Goal: Transaction & Acquisition: Purchase product/service

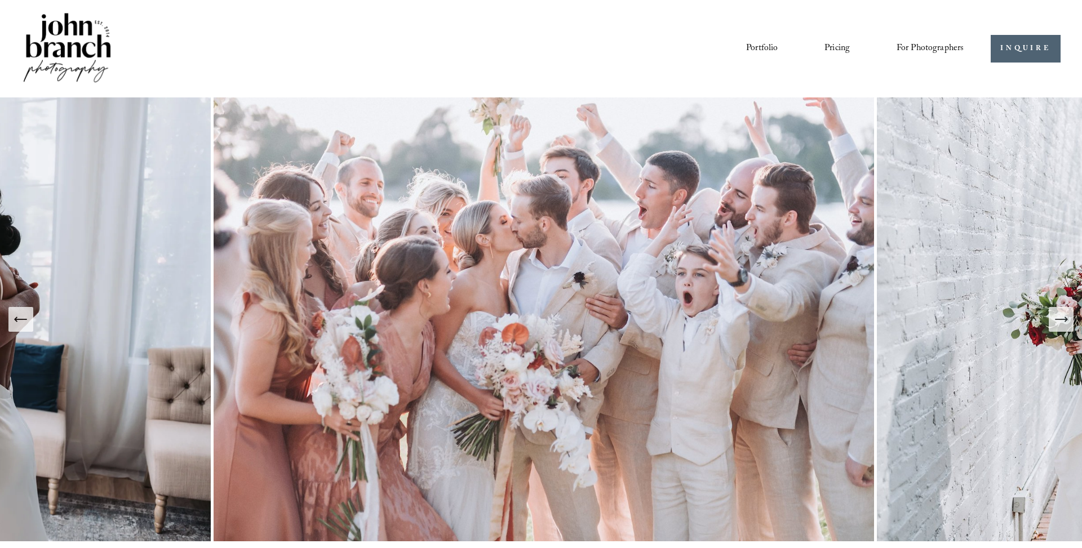
click at [756, 47] on link "Portfolio" at bounding box center [762, 48] width 32 height 19
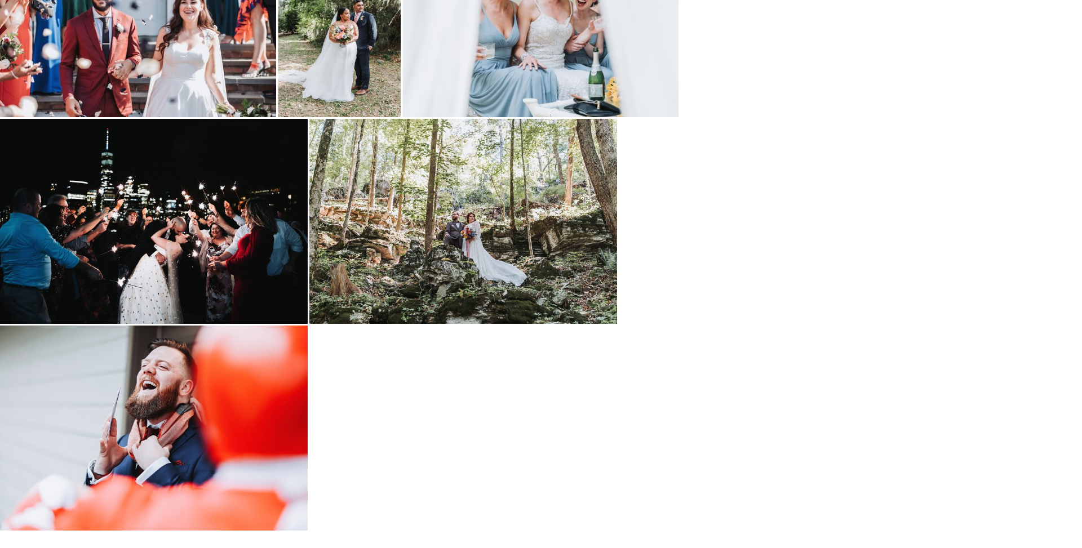
scroll to position [1801, 0]
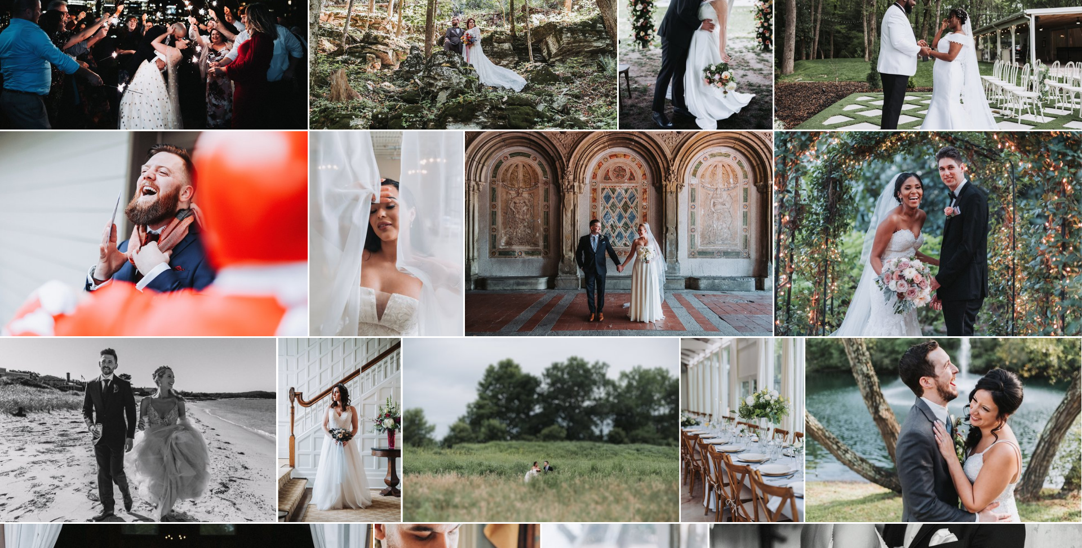
click at [914, 235] on img at bounding box center [928, 233] width 308 height 205
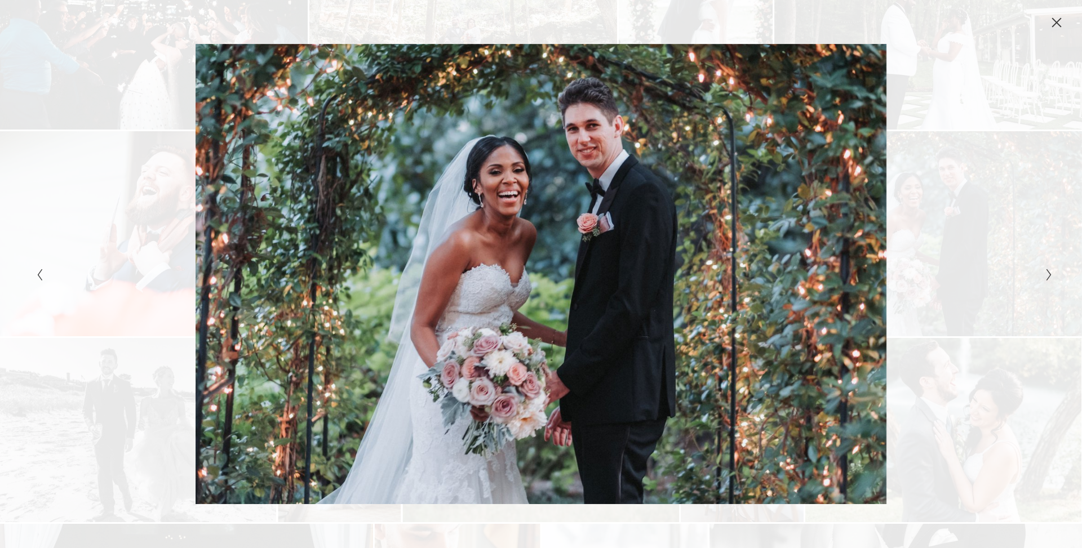
drag, startPoint x: 1060, startPoint y: 20, endPoint x: 954, endPoint y: 86, distance: 124.7
click at [1060, 20] on icon "Close" at bounding box center [1056, 22] width 11 height 11
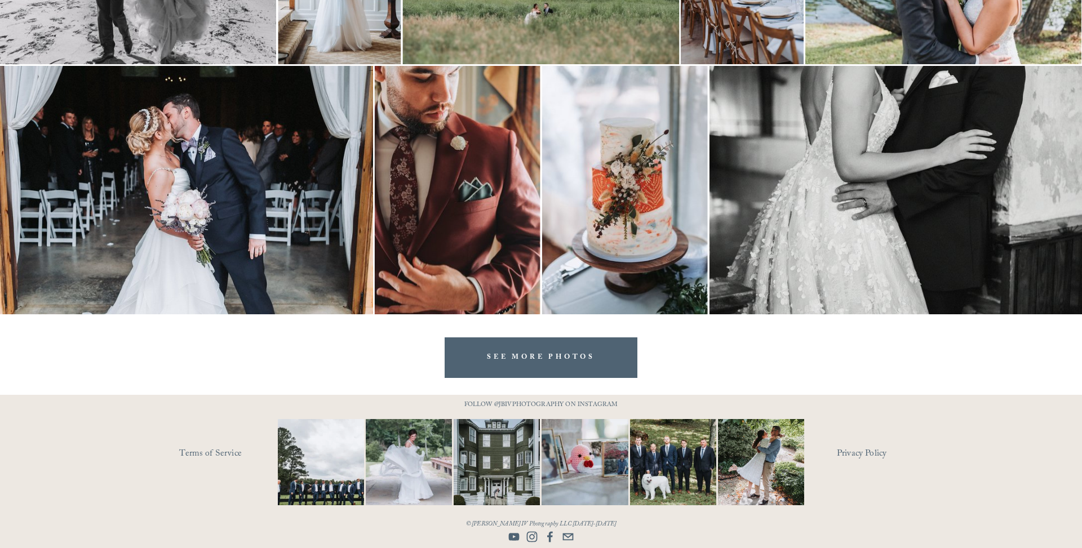
scroll to position [2257, 0]
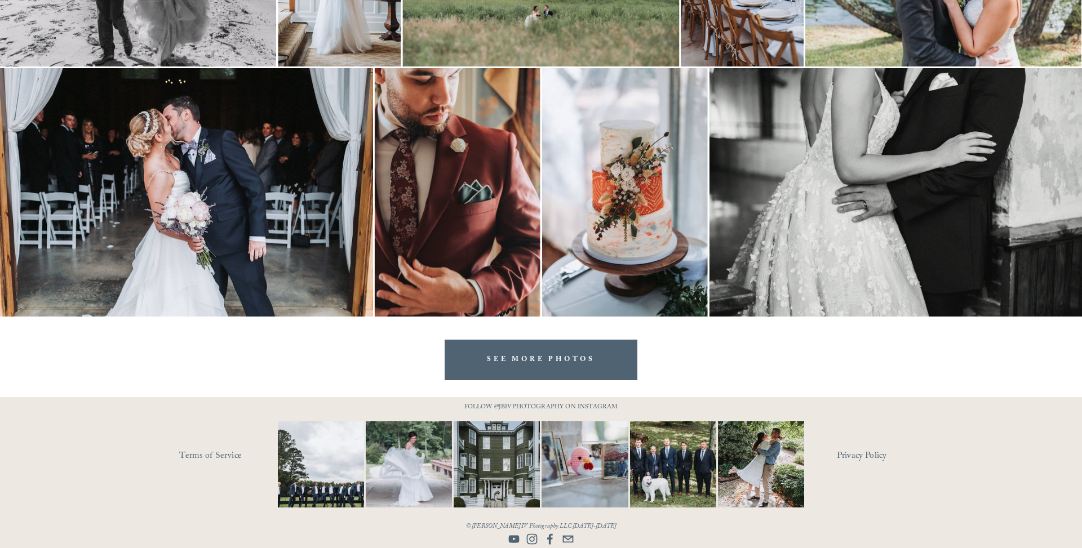
click at [496, 362] on link "SEE MORE PHOTOS" at bounding box center [540, 360] width 193 height 40
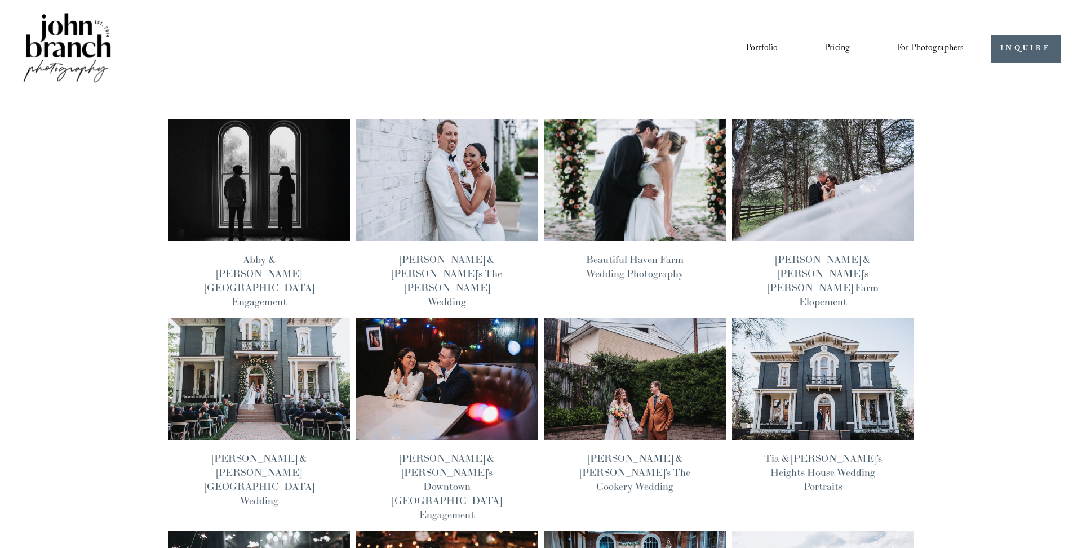
click at [468, 181] on img at bounding box center [447, 180] width 184 height 123
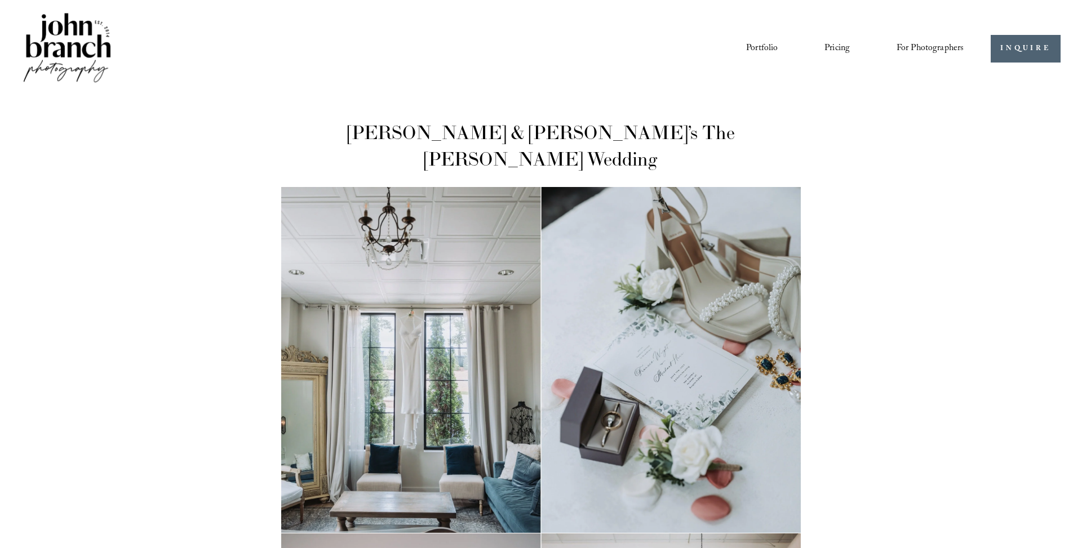
click at [0, 0] on span "Presets" at bounding box center [0, 0] width 0 height 0
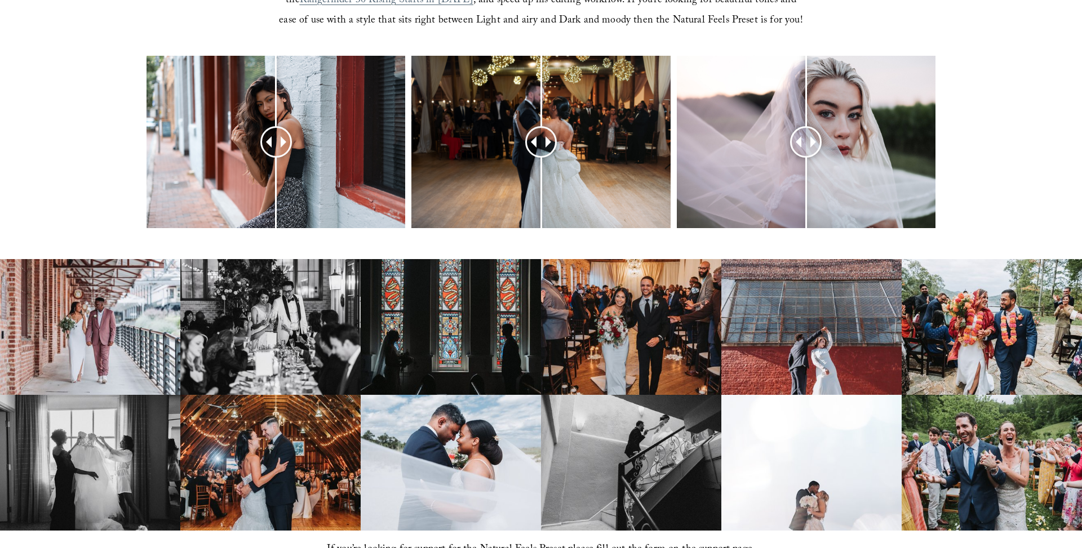
scroll to position [514, 0]
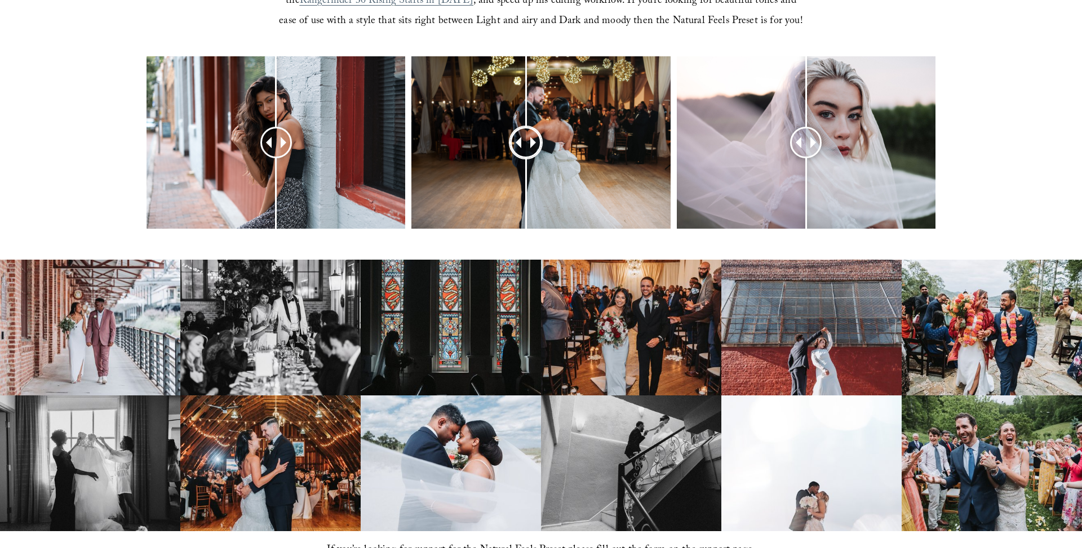
drag, startPoint x: 536, startPoint y: 139, endPoint x: 526, endPoint y: 123, distance: 19.5
click at [526, 128] on div at bounding box center [525, 142] width 29 height 29
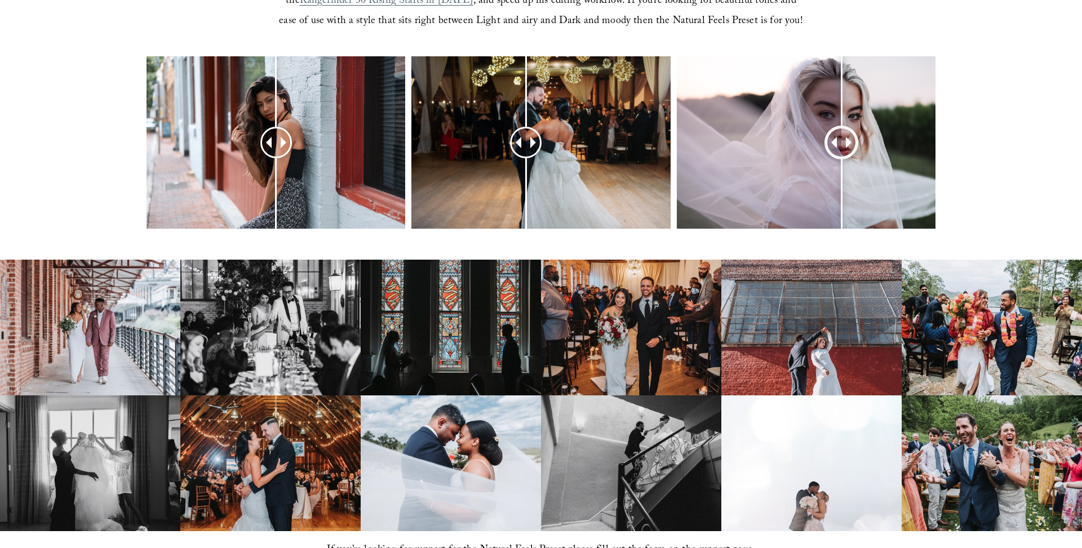
click at [827, 130] on div at bounding box center [841, 142] width 29 height 29
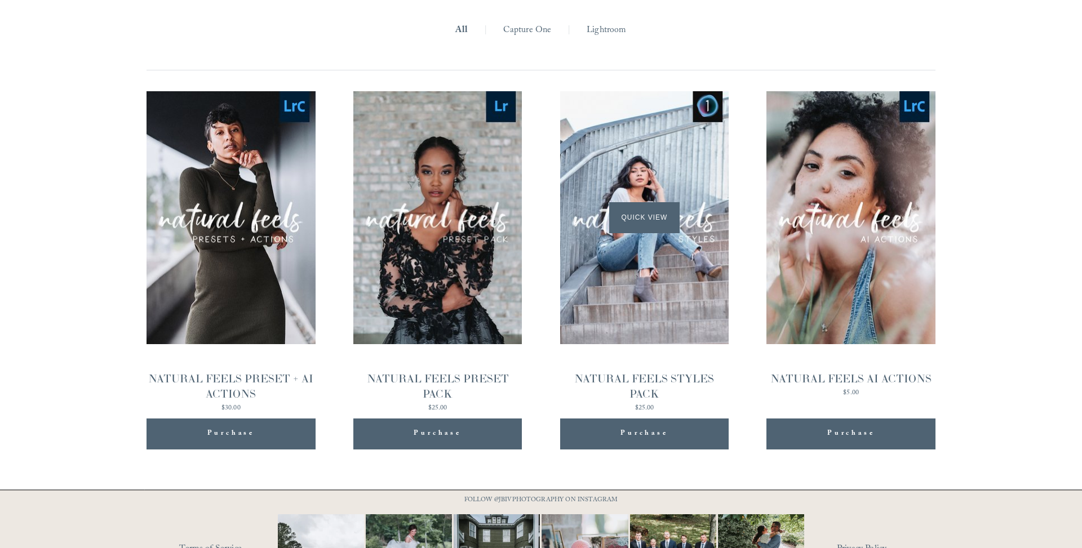
scroll to position [1254, 0]
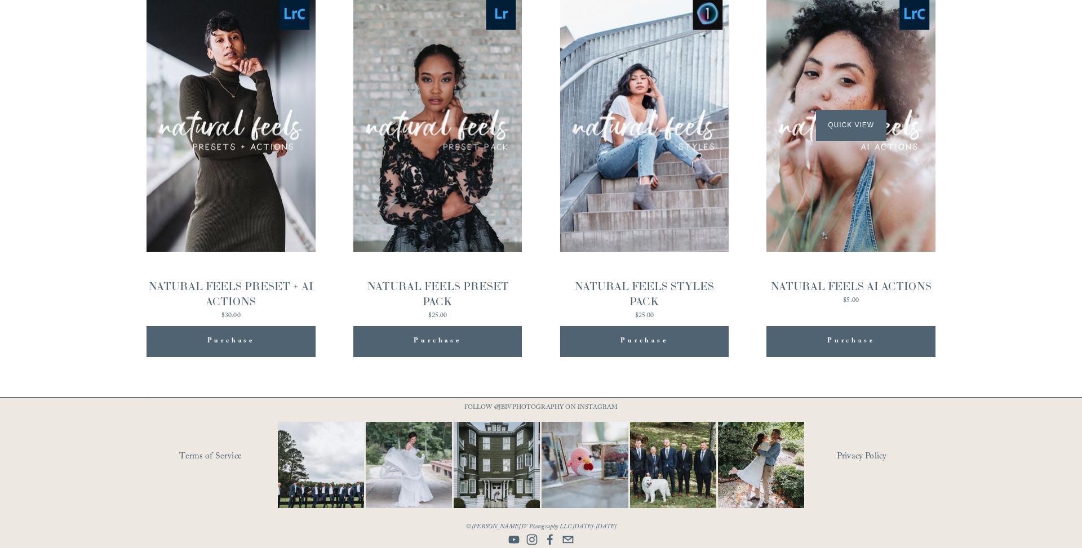
click at [851, 175] on div "Quick View" at bounding box center [850, 125] width 169 height 253
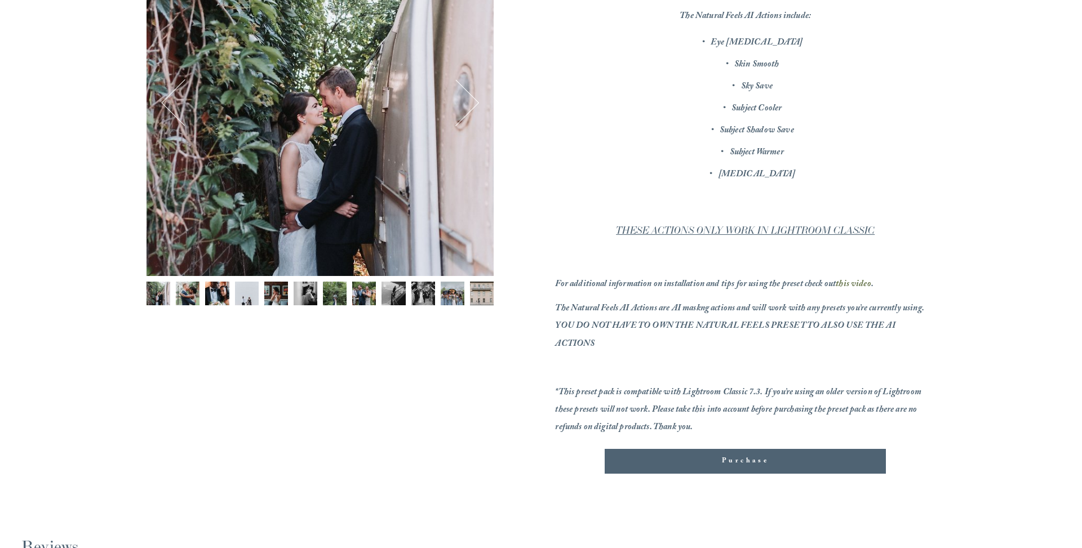
scroll to position [228, 0]
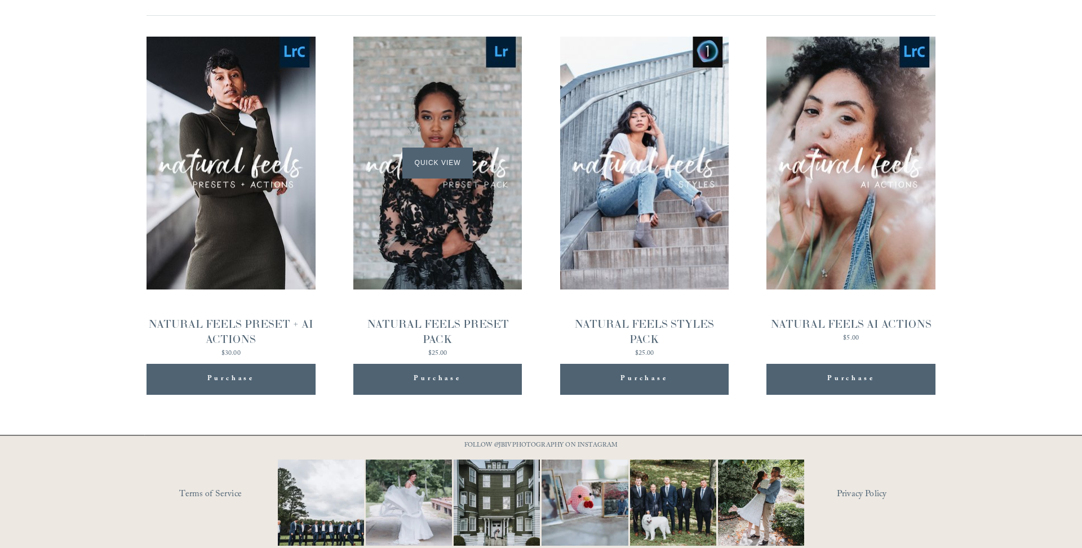
scroll to position [1216, 0]
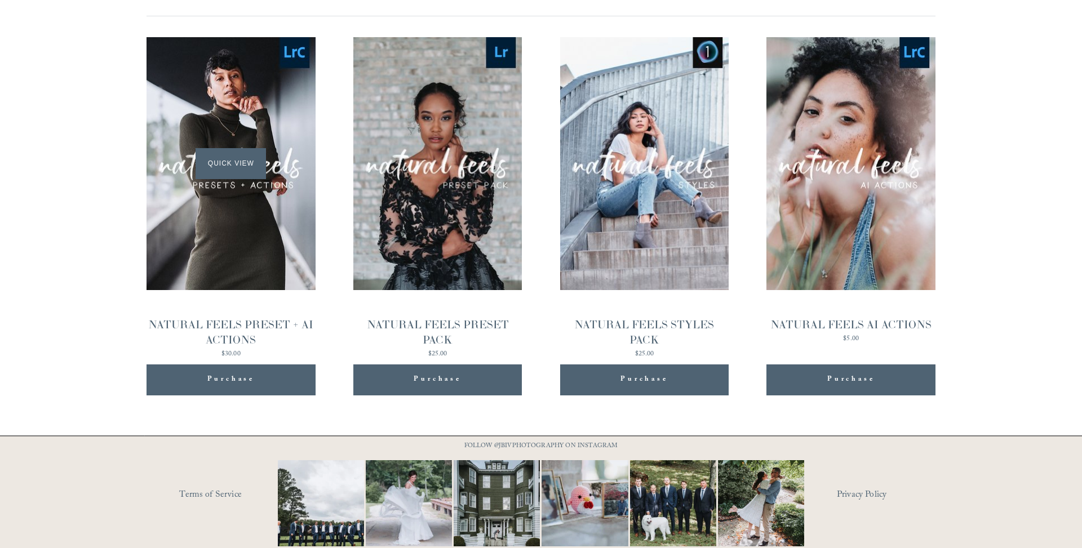
click at [239, 92] on div "Quick View" at bounding box center [230, 163] width 169 height 253
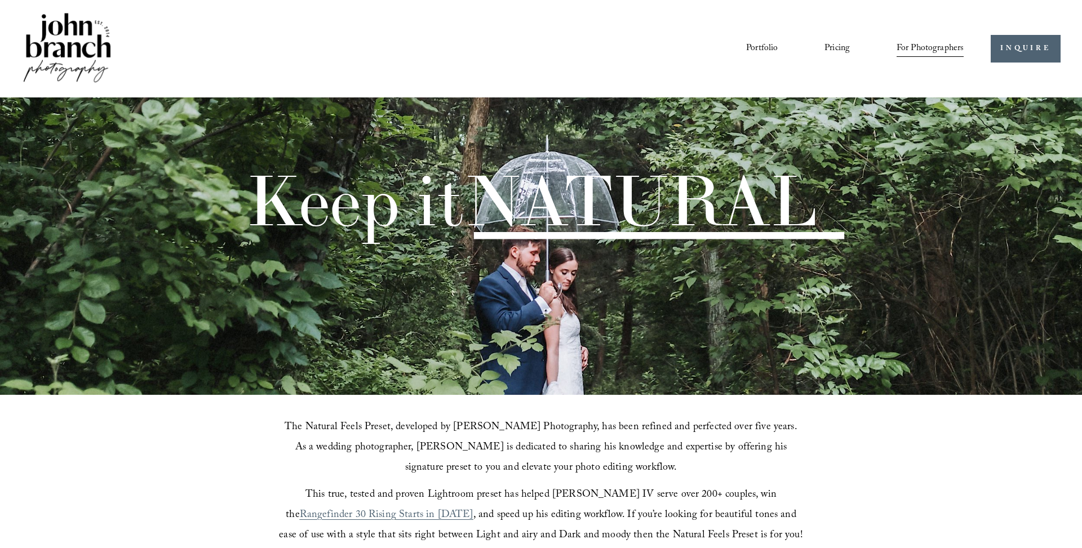
scroll to position [1216, 0]
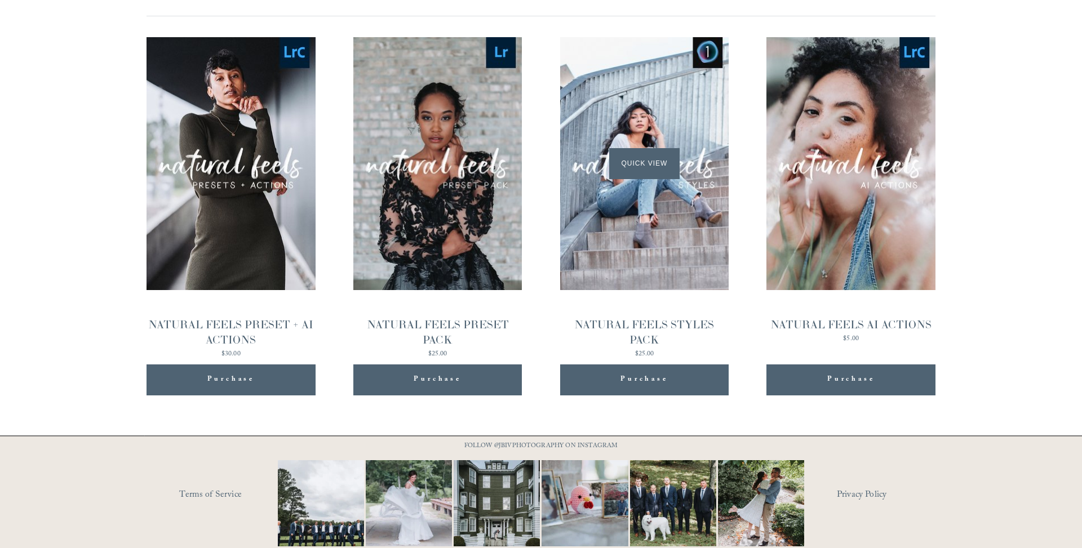
click at [631, 118] on div "Quick View" at bounding box center [644, 163] width 169 height 253
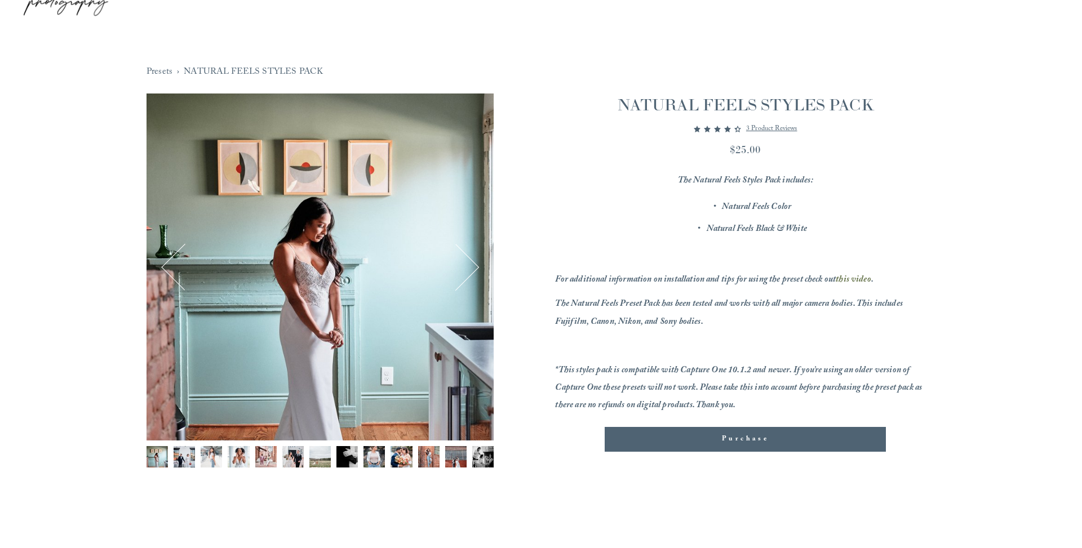
scroll to position [49, 0]
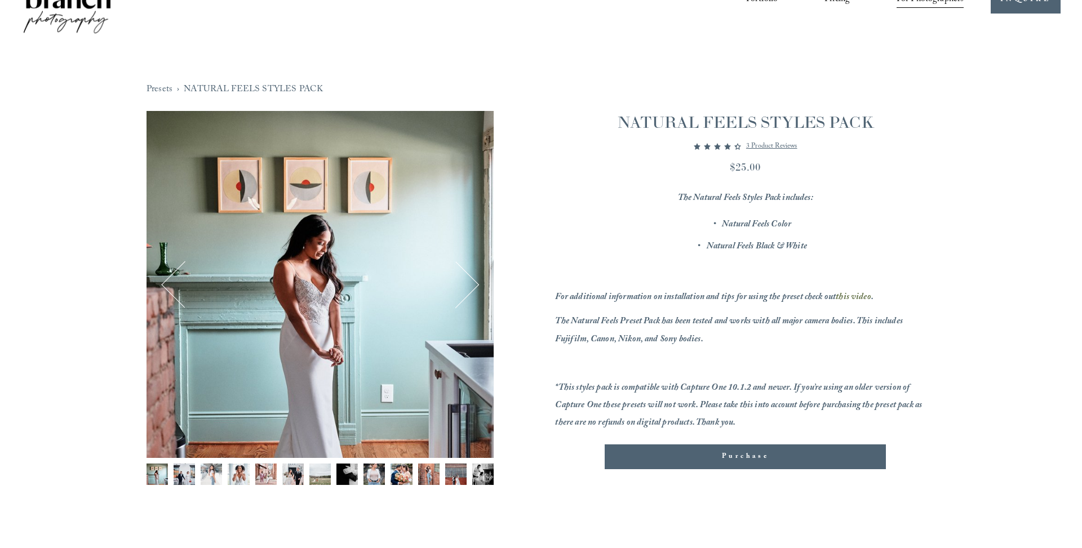
click at [478, 288] on div "Image 1 of 13" at bounding box center [319, 284] width 347 height 347
click at [477, 284] on button "Next" at bounding box center [456, 284] width 44 height 44
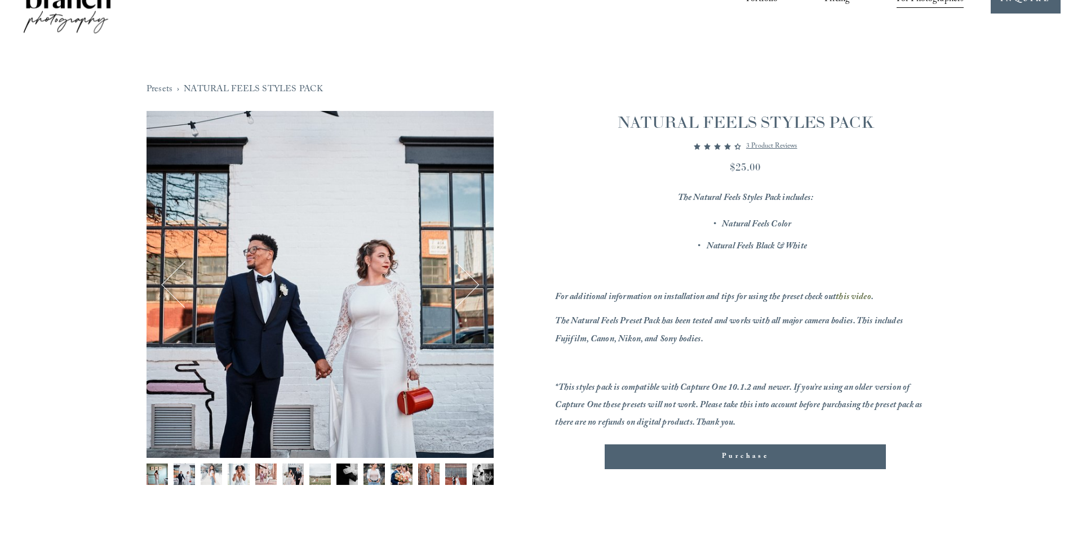
click at [477, 284] on button "Next" at bounding box center [456, 284] width 44 height 44
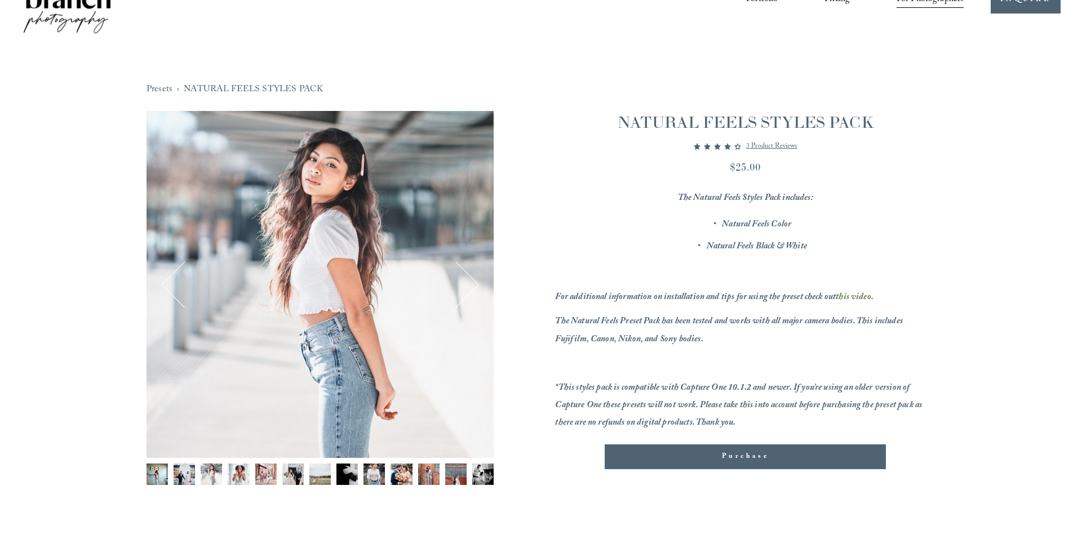
click at [477, 284] on button "Next" at bounding box center [456, 284] width 44 height 44
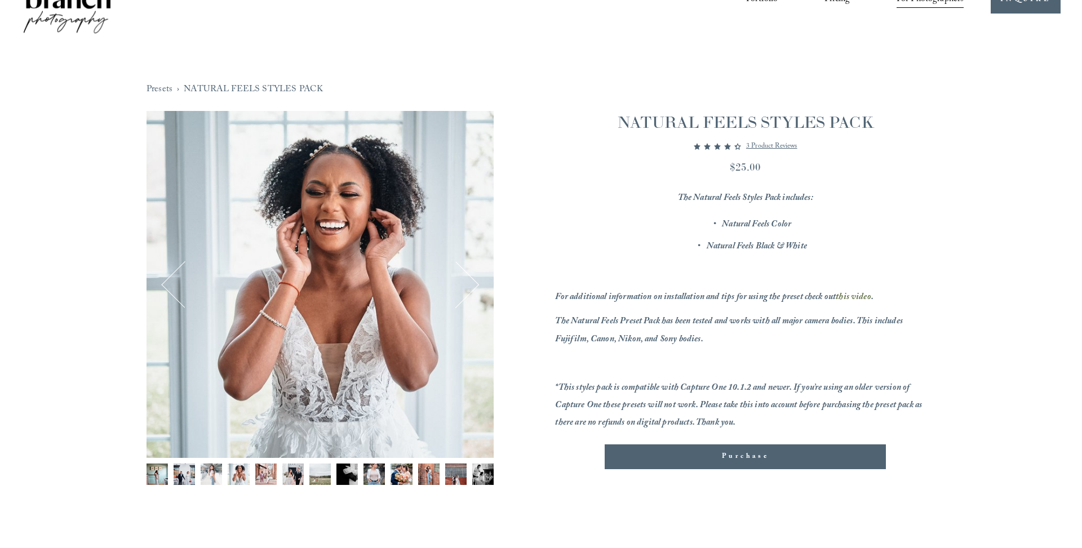
click at [477, 284] on button "Next" at bounding box center [456, 284] width 44 height 44
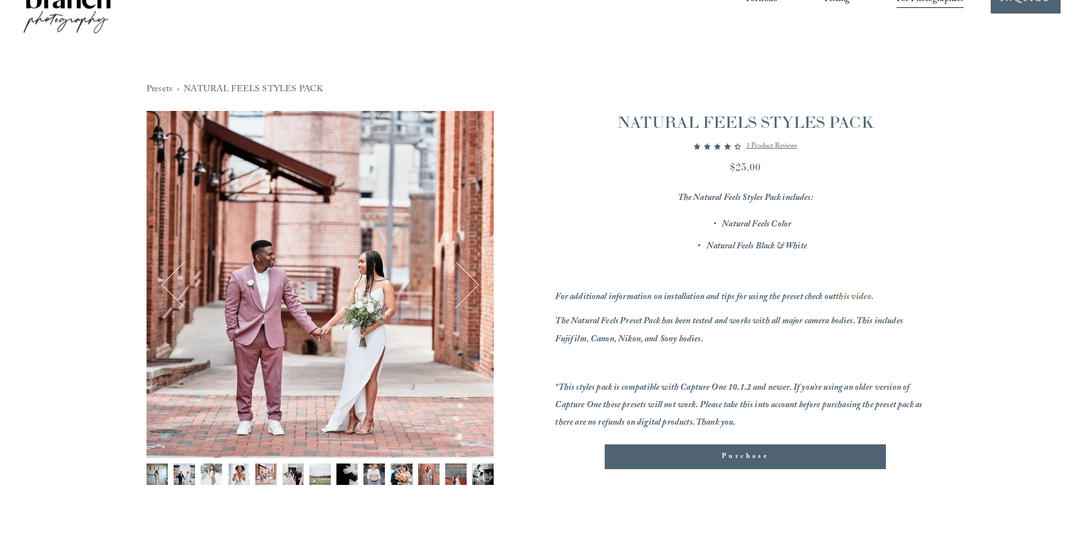
click at [477, 284] on button "Next" at bounding box center [456, 284] width 44 height 44
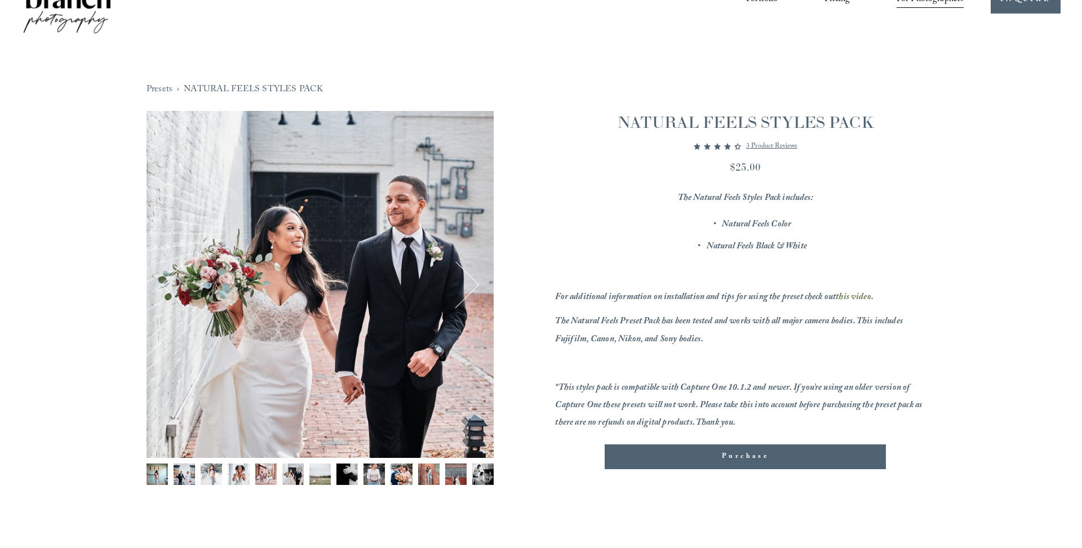
click at [477, 284] on button "Next" at bounding box center [456, 284] width 44 height 44
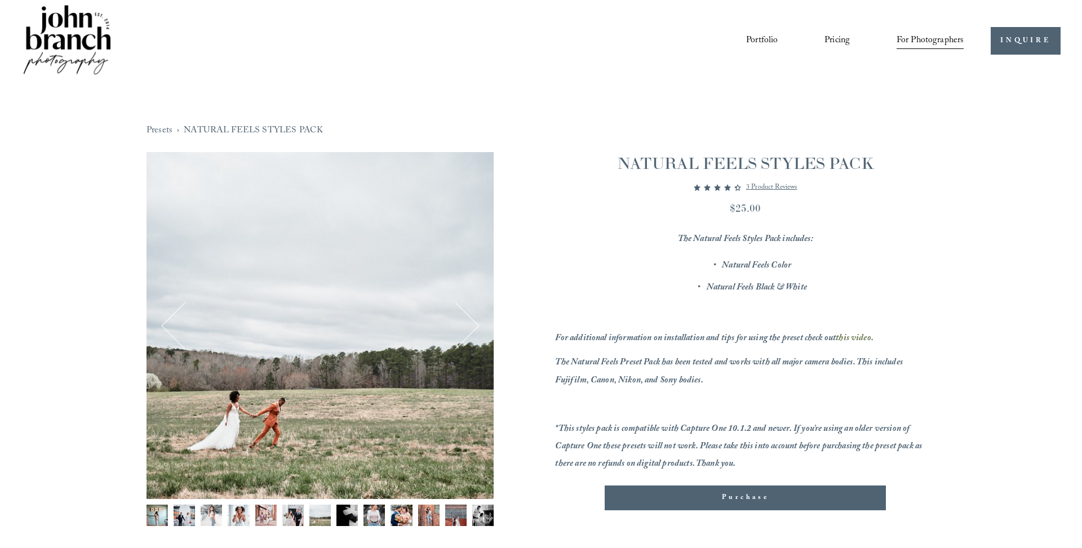
scroll to position [0, 0]
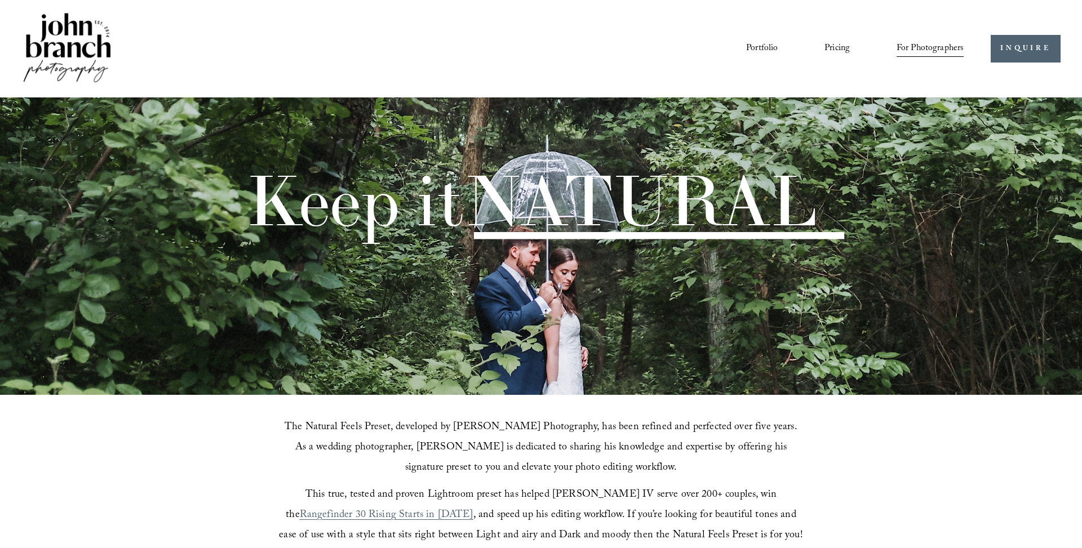
scroll to position [1216, 0]
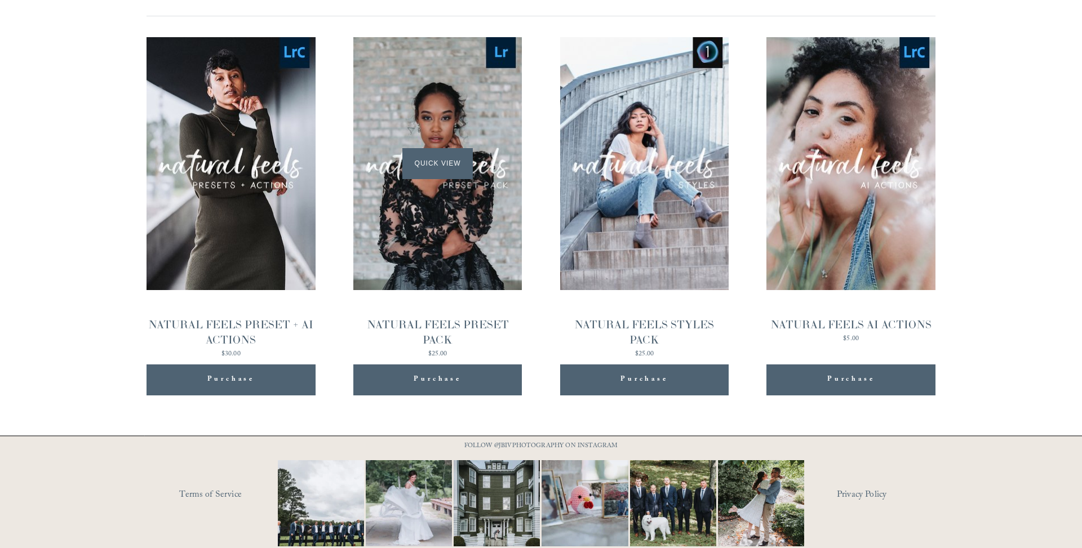
click at [416, 237] on div "Quick View" at bounding box center [437, 163] width 169 height 253
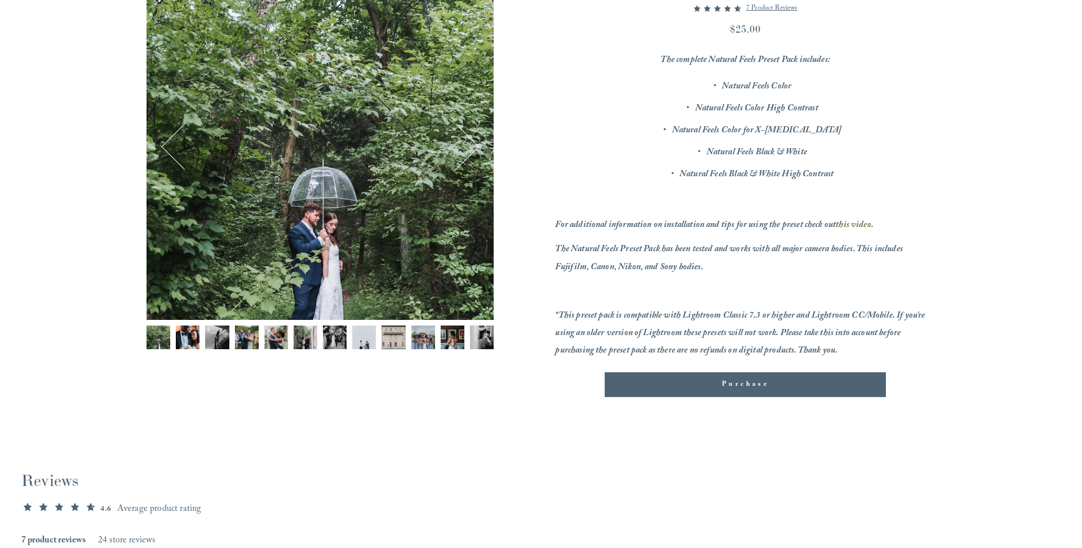
scroll to position [185, 0]
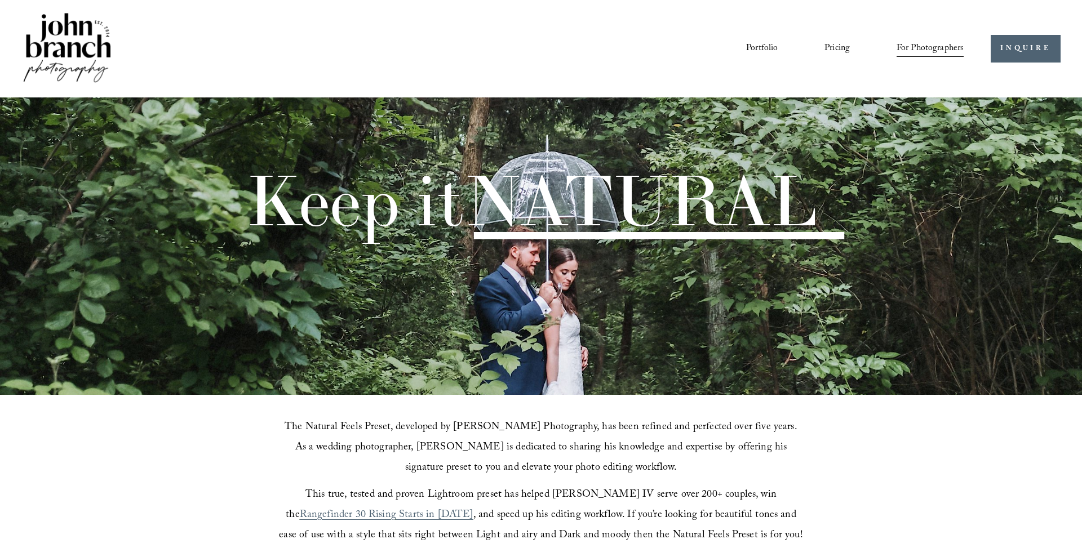
scroll to position [1216, 0]
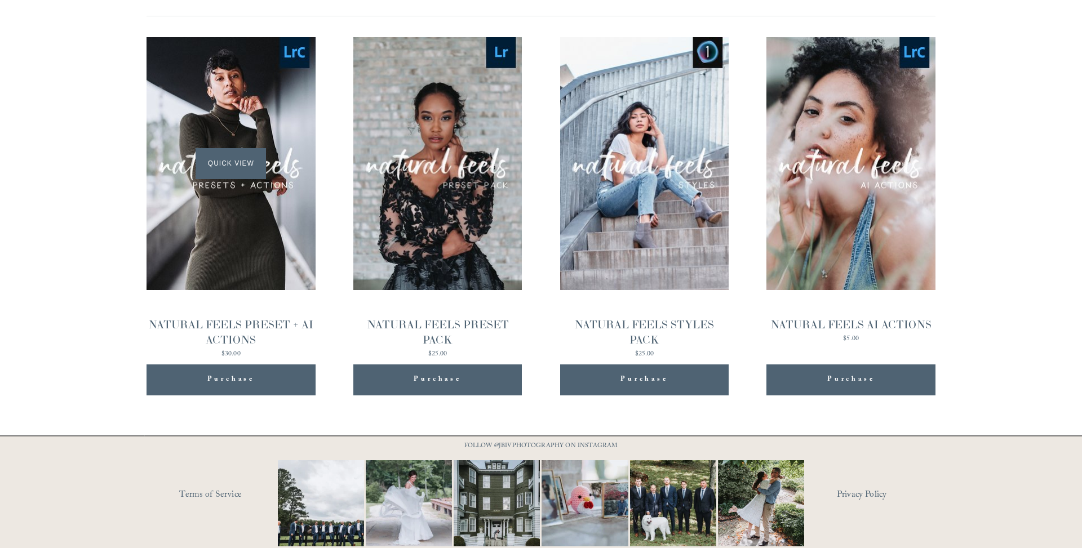
click at [290, 224] on div "Quick View" at bounding box center [230, 163] width 169 height 253
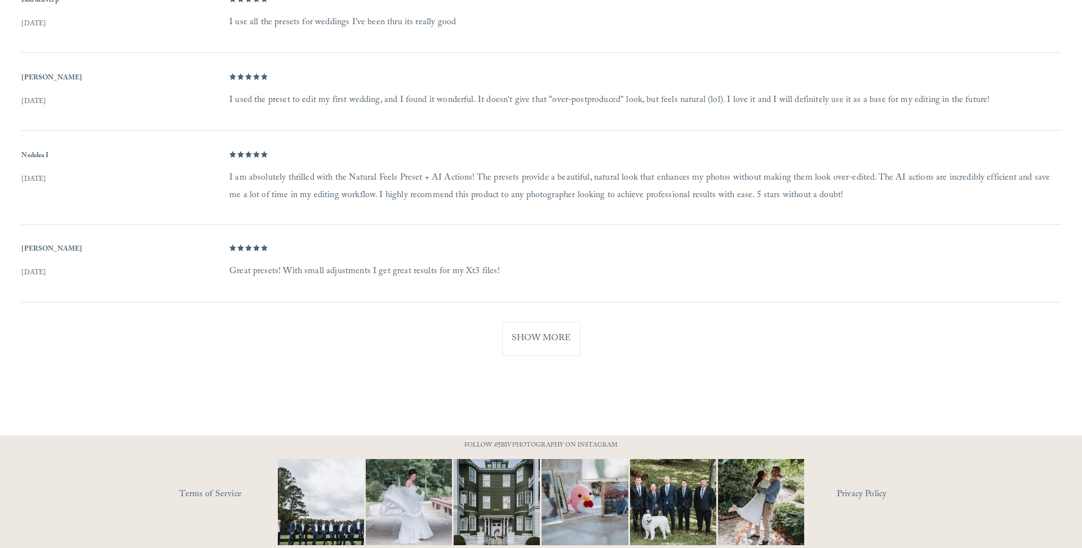
scroll to position [1092, 0]
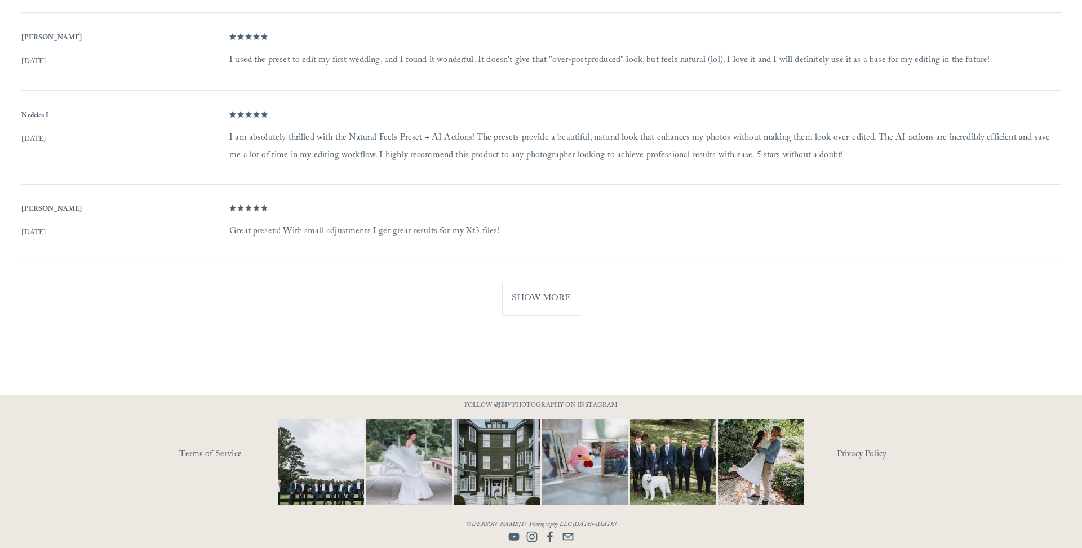
click at [542, 291] on button "Show More" at bounding box center [541, 299] width 78 height 34
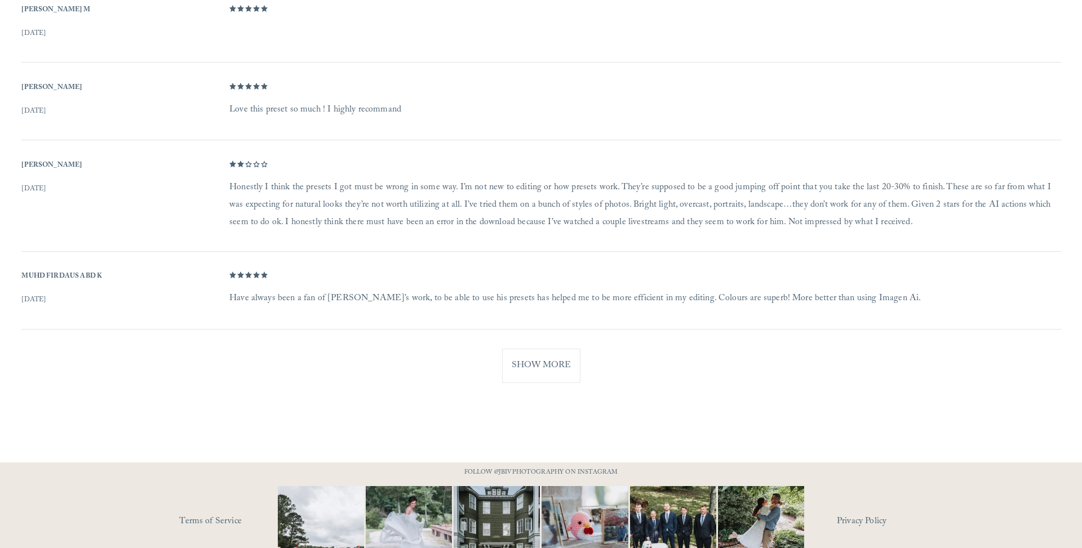
scroll to position [1520, 0]
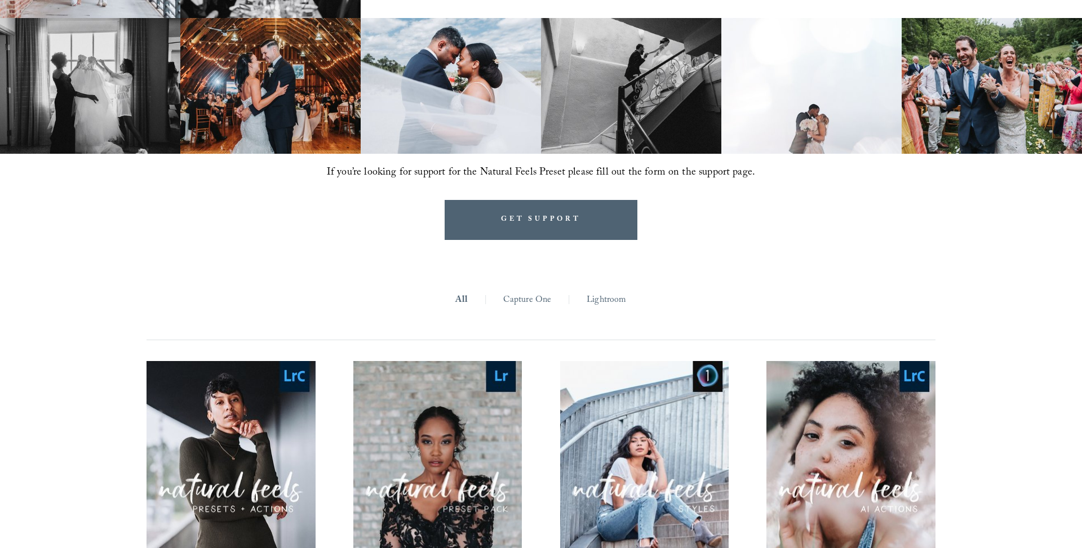
scroll to position [889, 0]
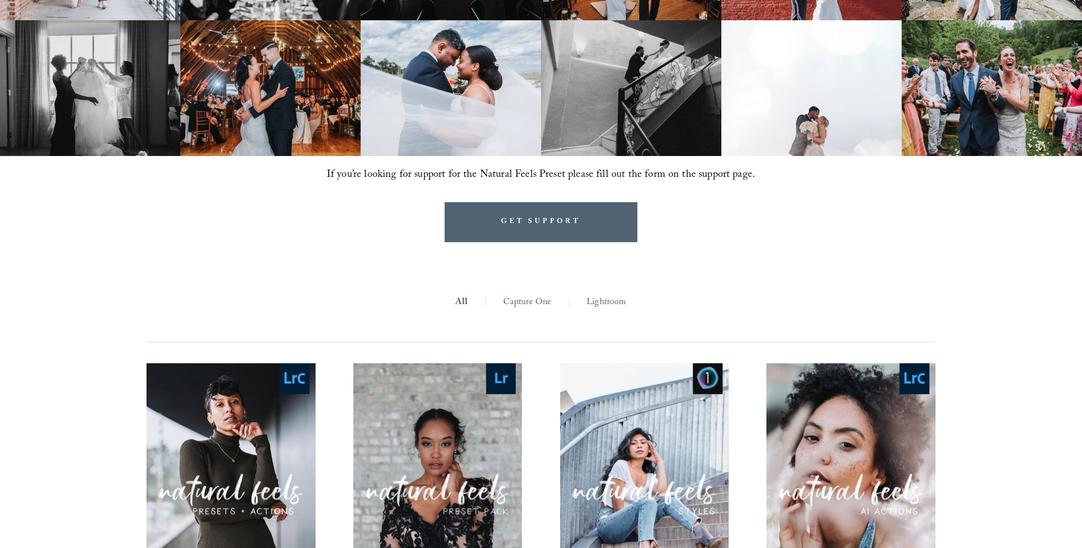
click at [499, 106] on img at bounding box center [451, 88] width 180 height 136
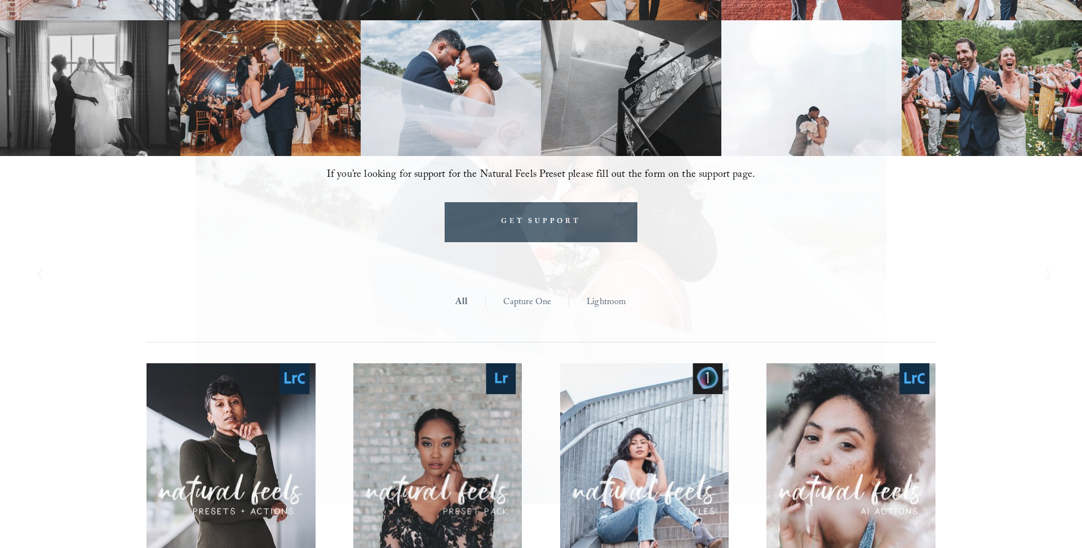
click at [1048, 273] on icon "Next Slide" at bounding box center [1048, 275] width 7 height 14
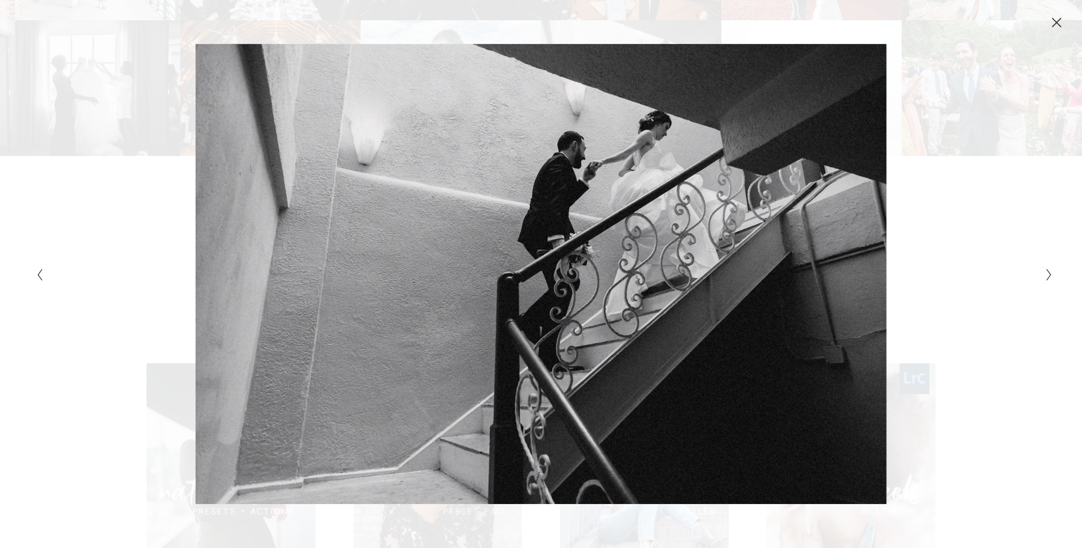
click at [1048, 273] on icon "Next Slide" at bounding box center [1048, 275] width 7 height 14
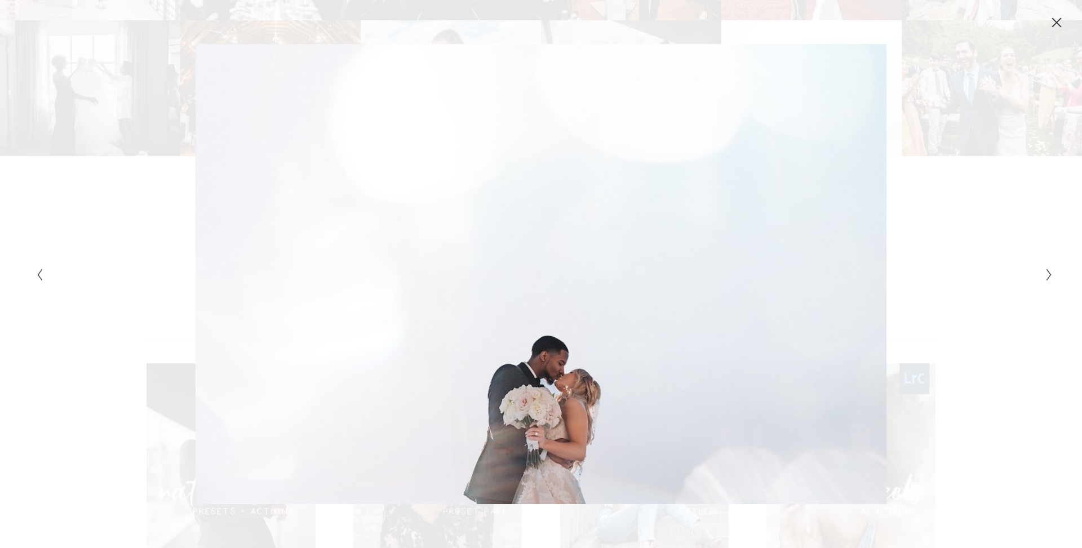
click at [1048, 273] on icon "Next Slide" at bounding box center [1048, 275] width 7 height 14
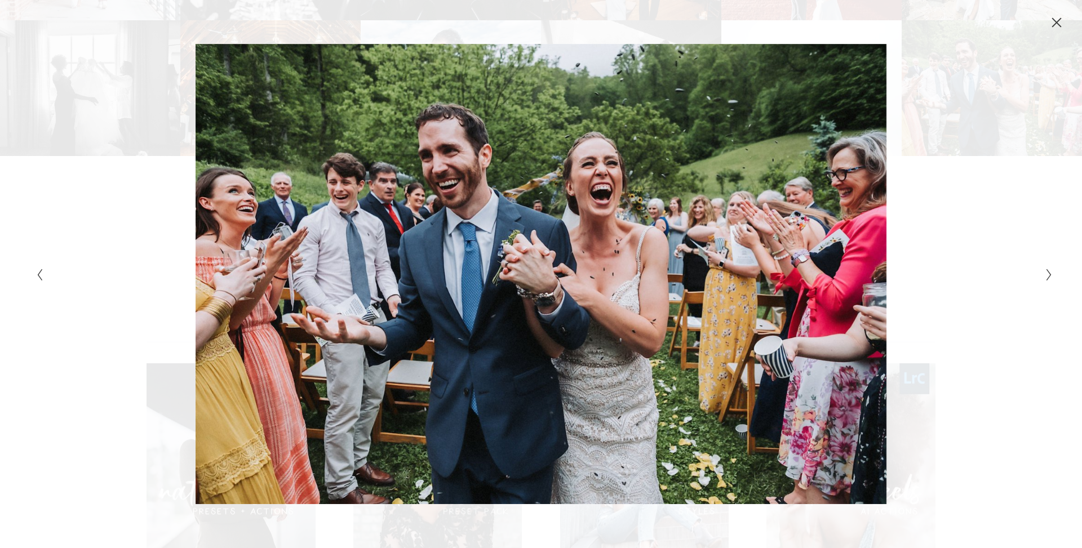
click at [1048, 273] on icon "Next Slide" at bounding box center [1048, 275] width 7 height 14
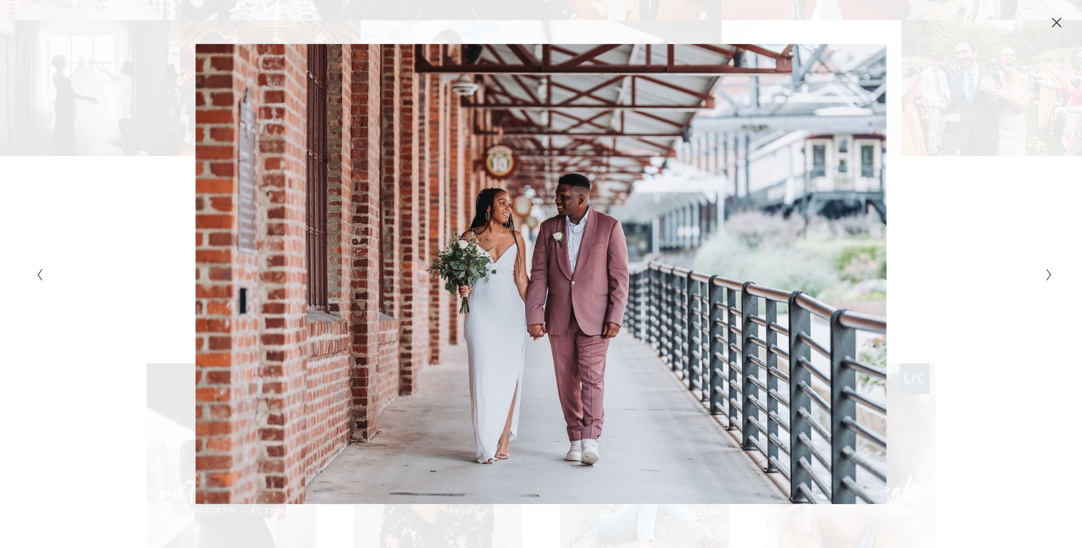
click at [1048, 273] on icon "Next Slide" at bounding box center [1048, 275] width 7 height 14
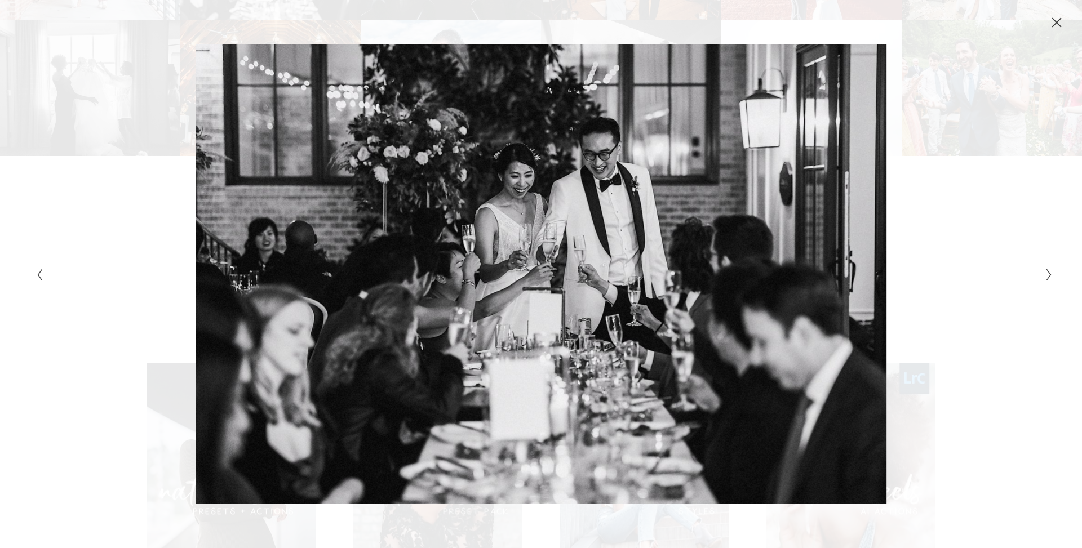
click at [1057, 21] on icon "Close" at bounding box center [1056, 22] width 9 height 9
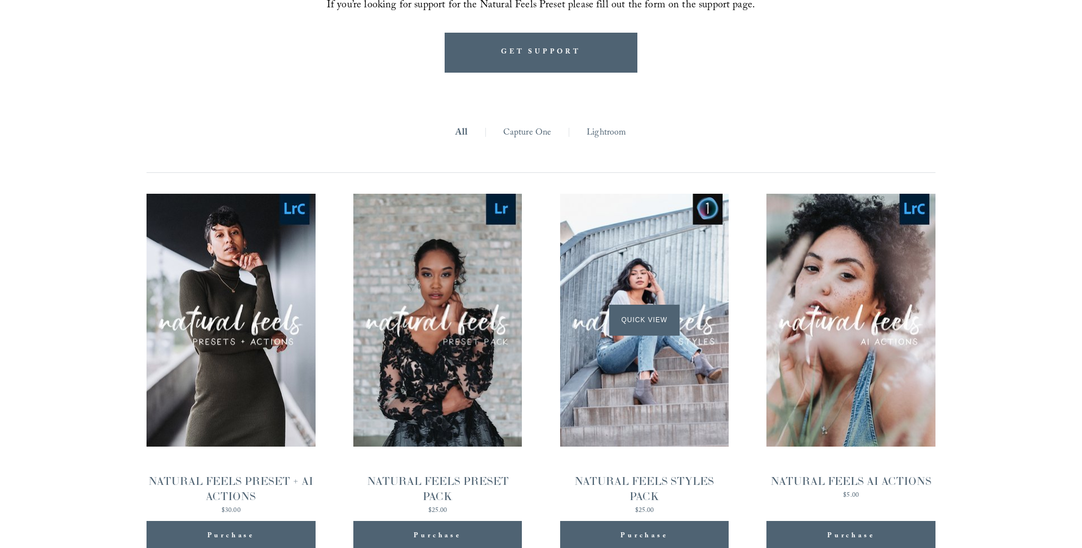
scroll to position [1257, 0]
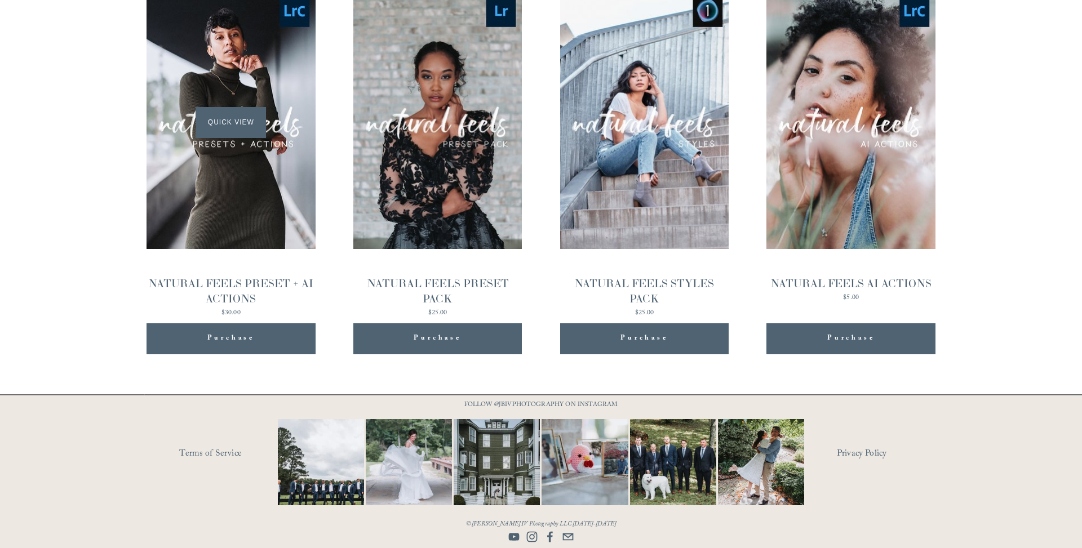
click at [242, 128] on span "Quick View" at bounding box center [230, 122] width 70 height 31
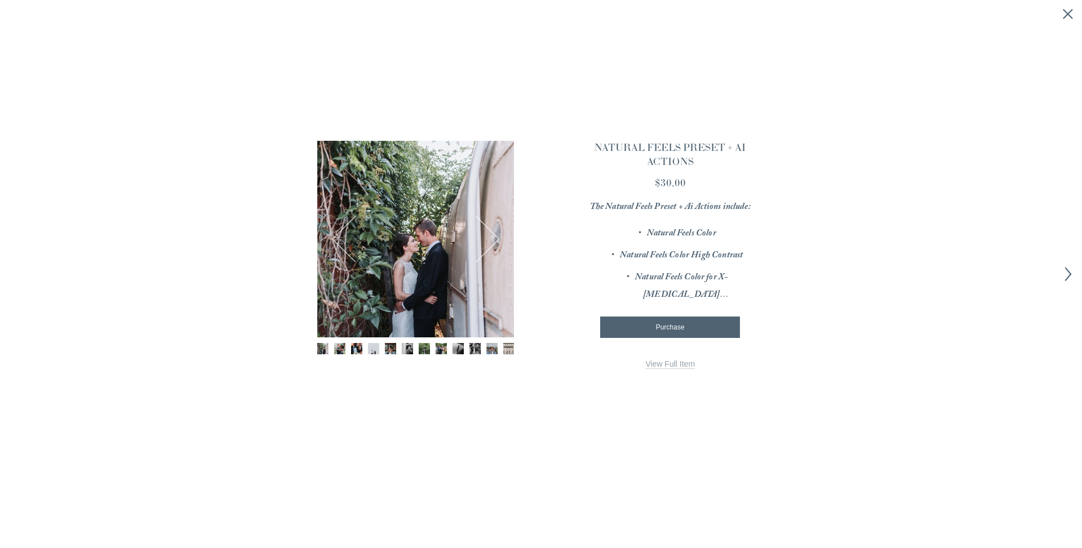
click at [668, 368] on link "View Full Item" at bounding box center [670, 364] width 50 height 10
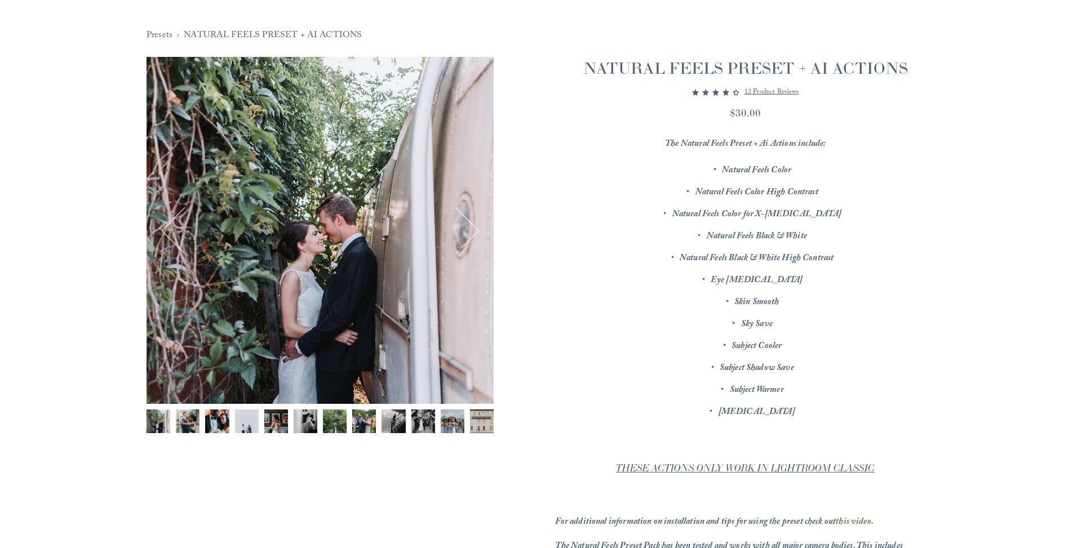
scroll to position [92, 0]
